Goal: Task Accomplishment & Management: Complete application form

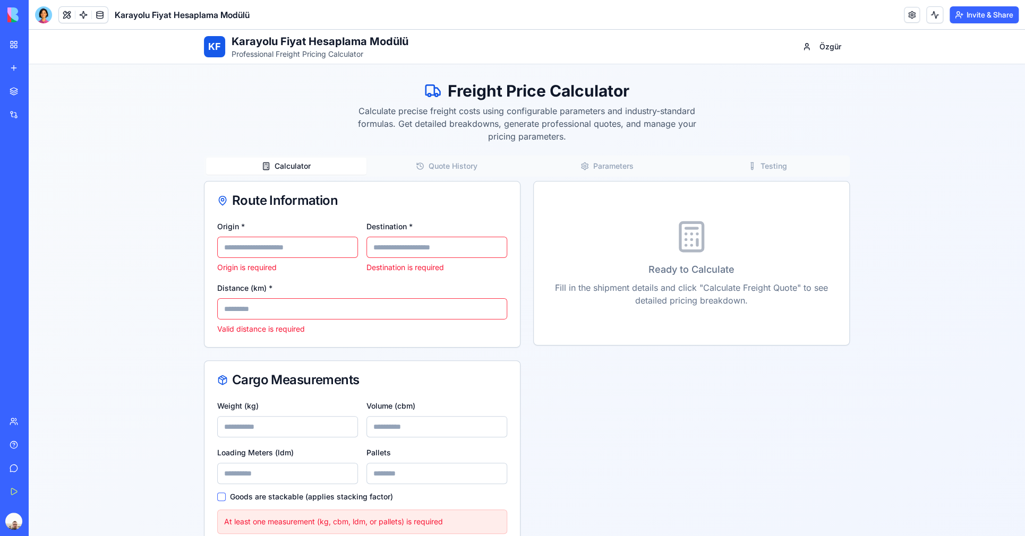
click at [39, 66] on div "New app" at bounding box center [32, 68] width 14 height 11
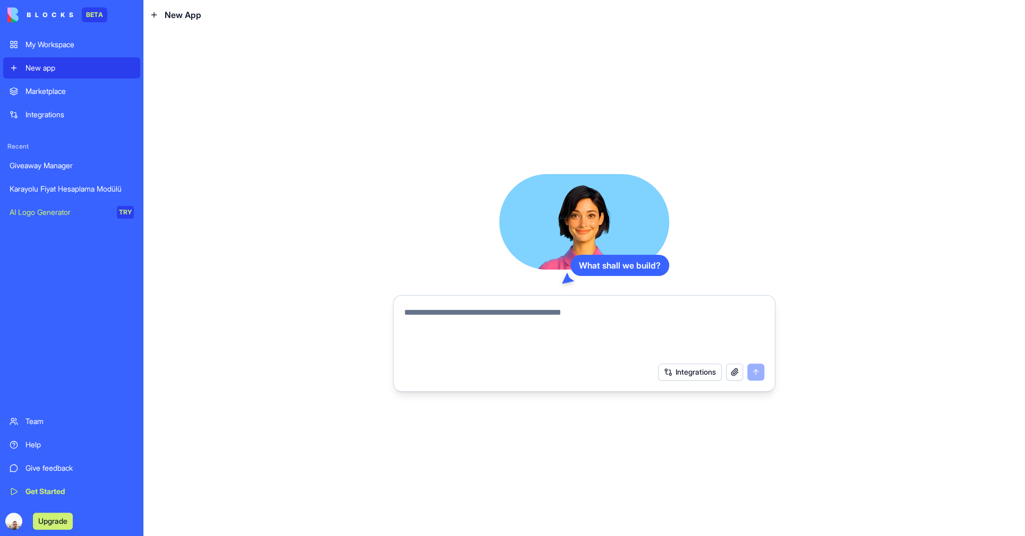
click at [466, 315] on textarea at bounding box center [584, 331] width 360 height 51
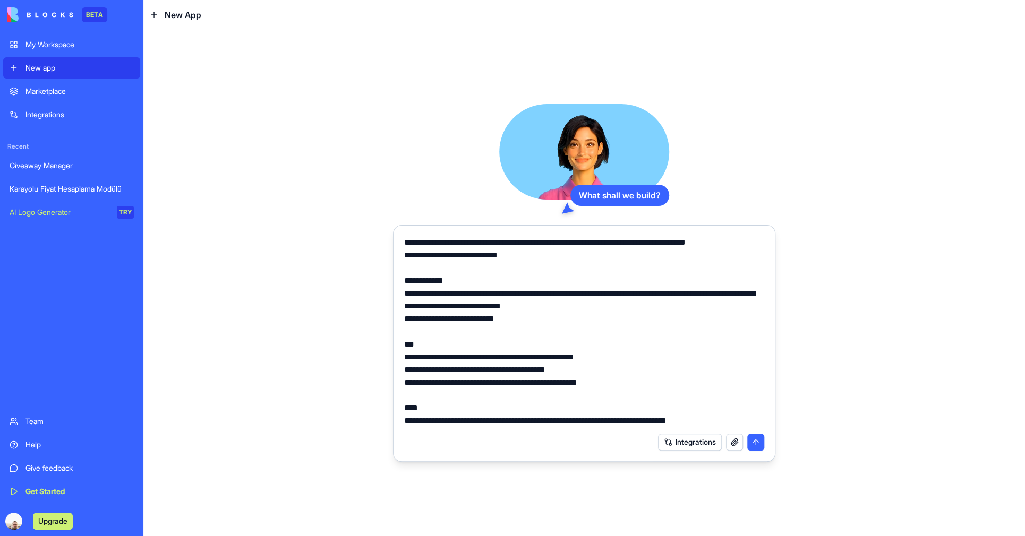
type textarea "**********"
click at [756, 444] on button "submit" at bounding box center [755, 442] width 17 height 17
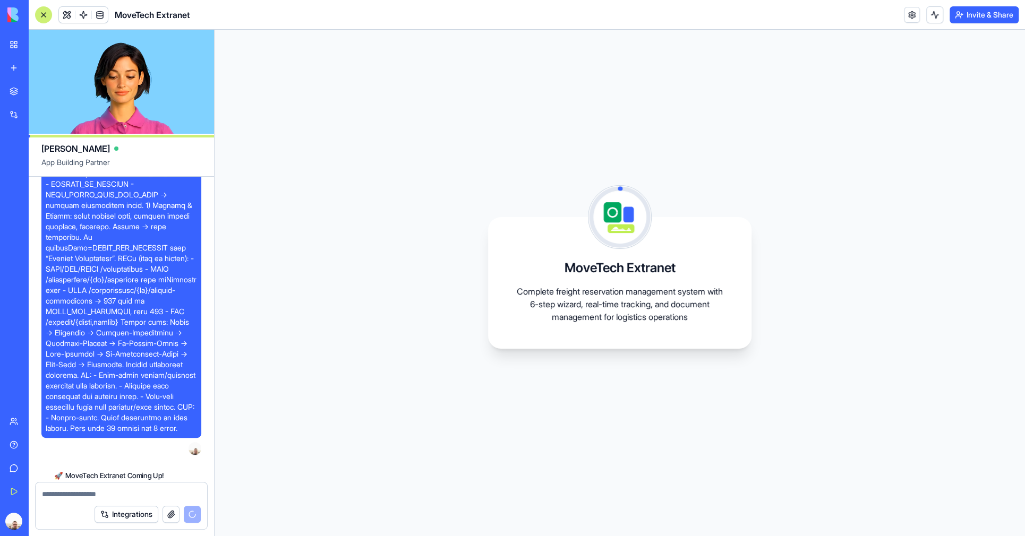
scroll to position [501, 0]
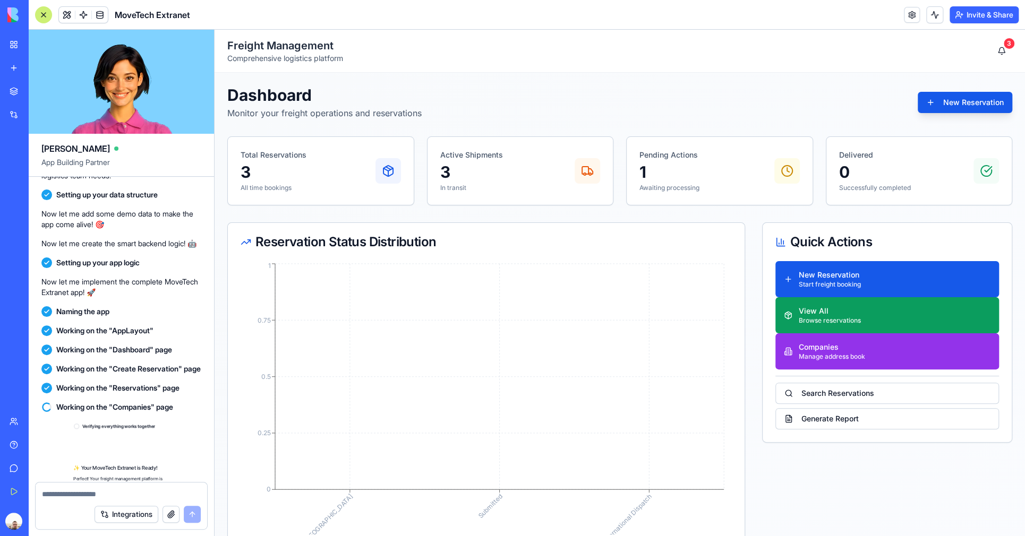
scroll to position [648, 0]
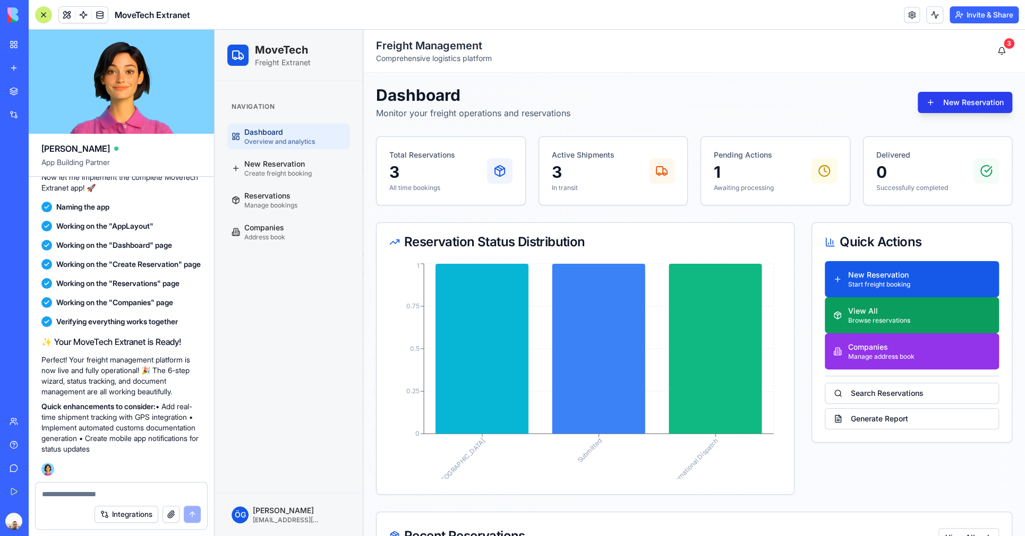
click at [942, 105] on button "New Reservation" at bounding box center [964, 102] width 94 height 21
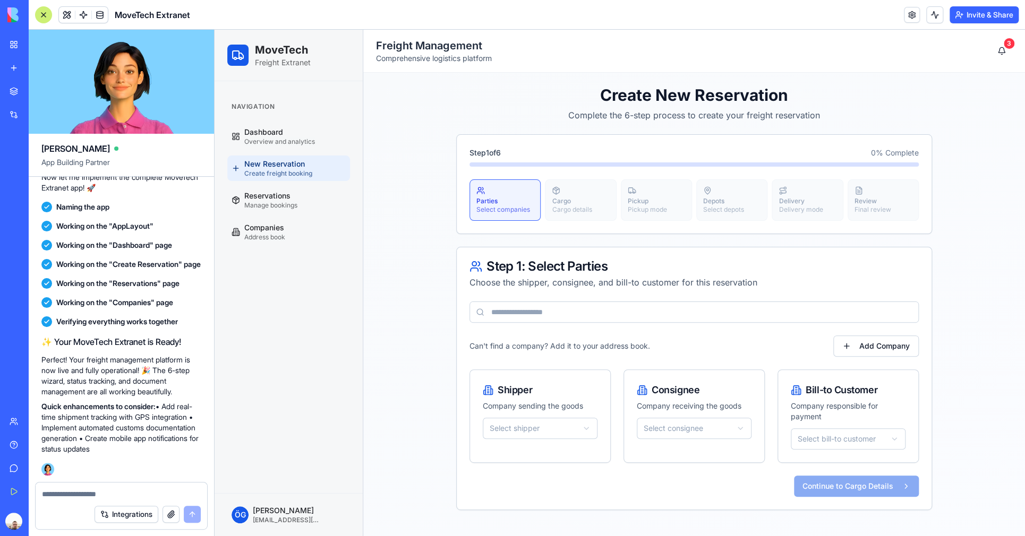
click at [133, 495] on textarea at bounding box center [121, 494] width 159 height 11
type textarea "**********"
click at [191, 514] on button "submit" at bounding box center [192, 514] width 17 height 17
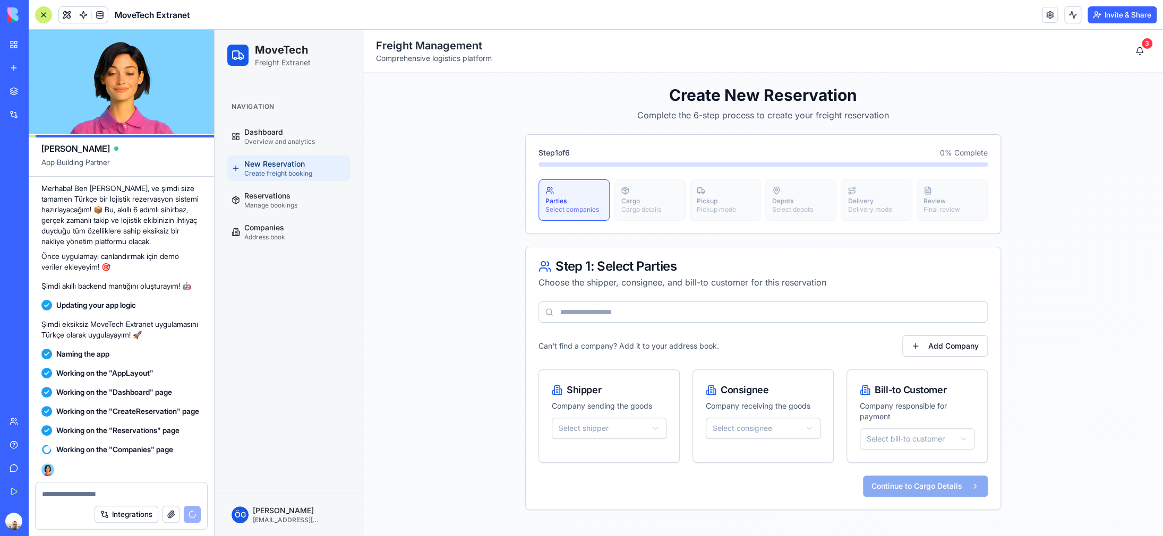
scroll to position [1043, 0]
